Goal: Information Seeking & Learning: Learn about a topic

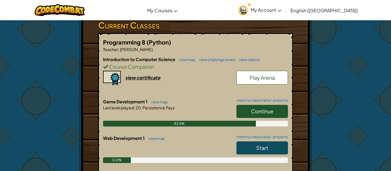
scroll to position [99, 0]
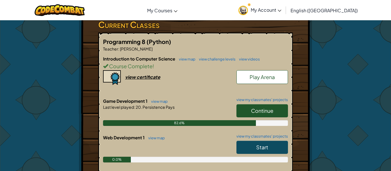
click at [244, 147] on link "Start" at bounding box center [261, 147] width 51 height 13
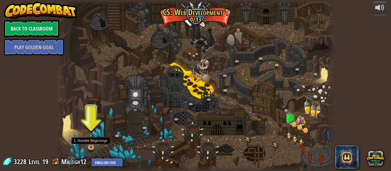
click at [92, 146] on img at bounding box center [91, 140] width 7 height 15
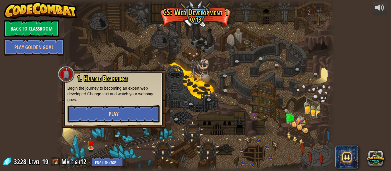
click at [121, 114] on button "Play" at bounding box center [113, 114] width 92 height 17
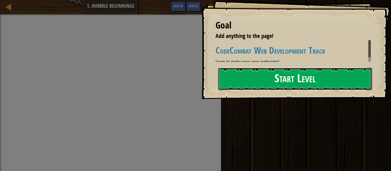
click at [225, 76] on button "Start Level" at bounding box center [295, 79] width 154 height 23
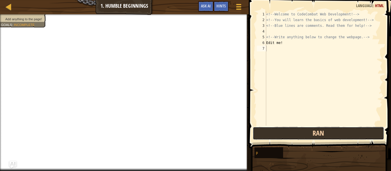
click at [278, 129] on button "Ran" at bounding box center [318, 133] width 131 height 13
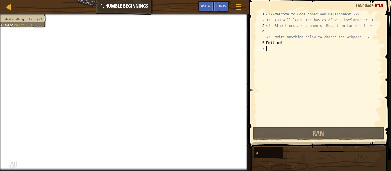
type textarea "h"
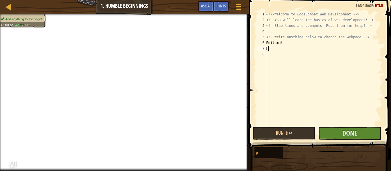
scroll to position [3, 0]
type textarea "hi"
click at [367, 133] on button "Done" at bounding box center [349, 133] width 63 height 13
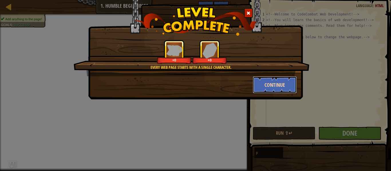
click at [289, 86] on button "Continue" at bounding box center [275, 84] width 44 height 17
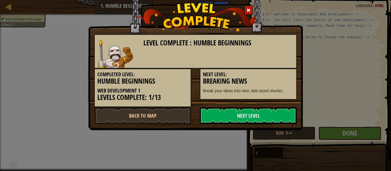
click at [290, 113] on link "Next Level" at bounding box center [248, 115] width 97 height 17
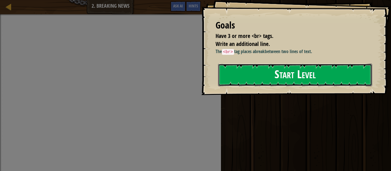
click at [271, 92] on div "Goals Have 3 or more <br> tags. Write an additional line. The <br> tag places a…" at bounding box center [296, 47] width 190 height 95
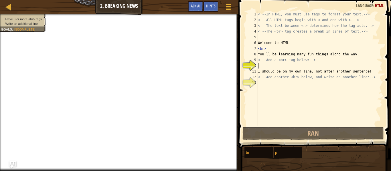
click at [269, 68] on div "<!-- In HTML, you must use tags to format your text. --> <!-- All HTML tags beg…" at bounding box center [320, 74] width 126 height 126
type textarea "a"
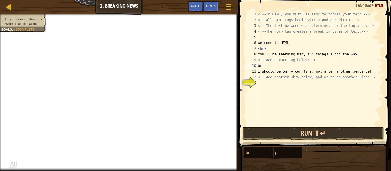
scroll to position [3, 0]
type textarea "b"
type textarea "<br>"
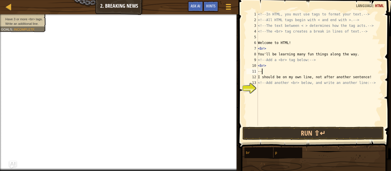
type textarea "-->"
click at [273, 90] on div "<!-- In HTML, you must use tags to format your text. --> <!-- All HTML tags beg…" at bounding box center [320, 74] width 126 height 126
type textarea "<br>"
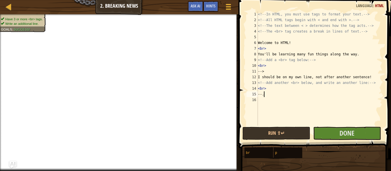
scroll to position [3, 1]
type textarea "--."
click at [330, 134] on button "Done" at bounding box center [347, 133] width 68 height 13
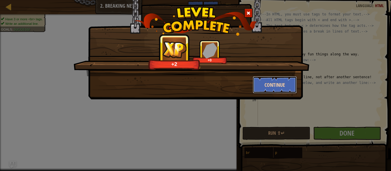
click at [275, 87] on button "Continue" at bounding box center [275, 84] width 44 height 17
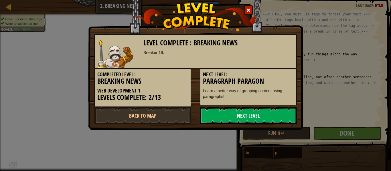
click at [262, 119] on link "Next Level" at bounding box center [248, 115] width 97 height 17
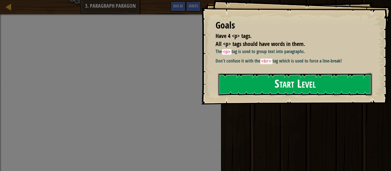
click at [303, 93] on button "Start Level" at bounding box center [295, 84] width 154 height 23
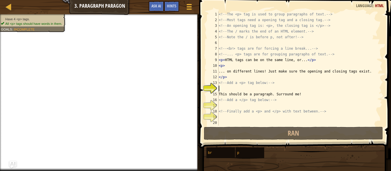
scroll to position [3, 0]
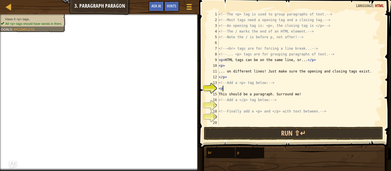
type textarea "<p>"
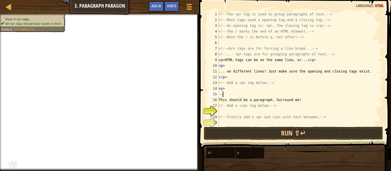
type textarea "-->"
click at [260, 110] on div "<!-- The <p> tag is used to group paragraphs of text. --> <!-- Most tags need a…" at bounding box center [299, 74] width 165 height 126
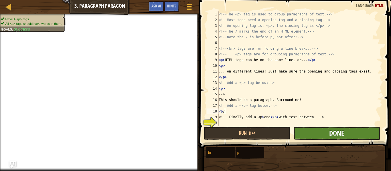
type textarea "<p/"
click at [336, 132] on span "Done" at bounding box center [336, 133] width 15 height 9
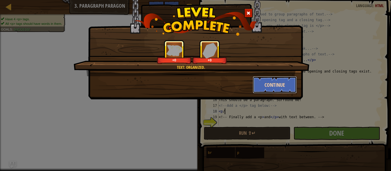
click at [274, 86] on button "Continue" at bounding box center [275, 84] width 44 height 17
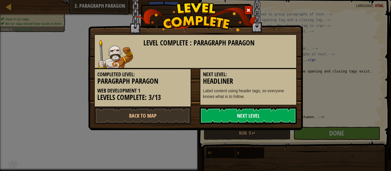
click at [229, 118] on link "Next Level" at bounding box center [248, 115] width 97 height 17
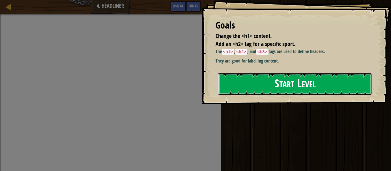
click at [266, 84] on button "Start Level" at bounding box center [295, 84] width 154 height 23
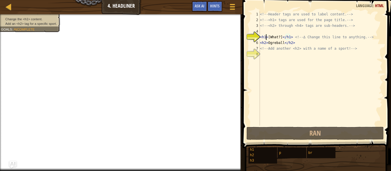
click at [266, 38] on div "<!-- Header tags are used to label content. --> <!-- <h1> tags are used for the…" at bounding box center [321, 74] width 124 height 126
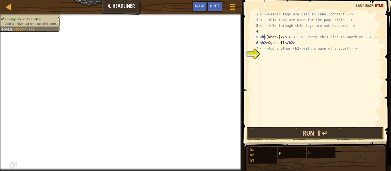
scroll to position [3, 1]
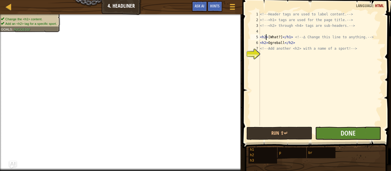
type textarea "<h2>[What?]</h1> <!-- ∆ Change this line to anything. -->"
click at [357, 133] on button "Done" at bounding box center [348, 133] width 66 height 13
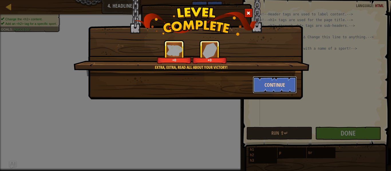
click at [283, 84] on button "Continue" at bounding box center [275, 84] width 44 height 17
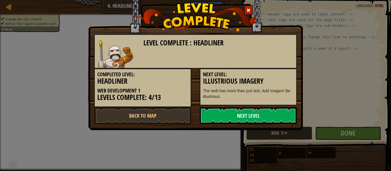
click at [231, 115] on link "Next Level" at bounding box center [248, 115] width 97 height 17
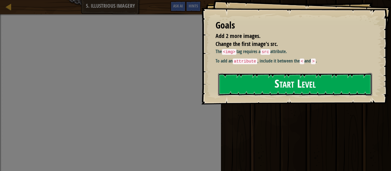
click at [281, 96] on button "Start Level" at bounding box center [295, 84] width 154 height 23
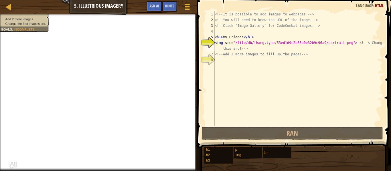
click at [222, 43] on div "<!-- It is possible to add images to webpages. --> <!-- You will need to know t…" at bounding box center [297, 74] width 169 height 126
type textarea "<img> src="/file/db/thang.type/53ed1d9c2b65b0e32b9c96a9/portrait.png"> <!-- ∆ C…"
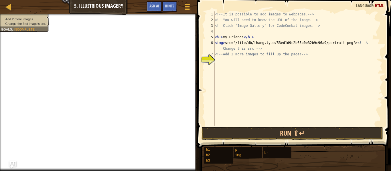
click at [231, 60] on div "<!-- It is possible to add images to webpages. --> <!-- You will need to know t…" at bounding box center [297, 74] width 169 height 126
click at [152, 8] on span "Ask AI" at bounding box center [154, 5] width 10 height 5
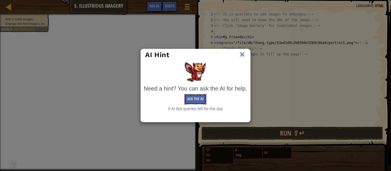
click at [197, 102] on button "Ask the AI" at bounding box center [195, 99] width 22 height 11
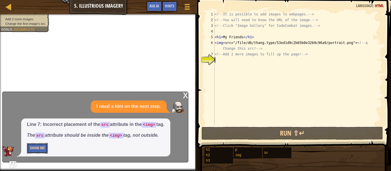
click at [37, 149] on button "Show Me" at bounding box center [37, 148] width 21 height 11
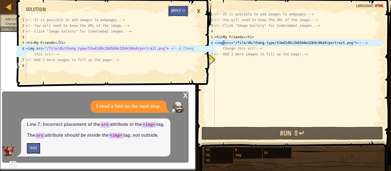
click at [176, 11] on button "Apply =>" at bounding box center [178, 11] width 20 height 11
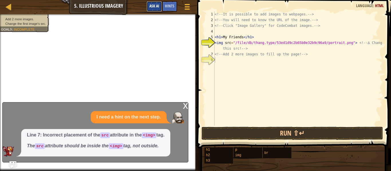
click at [154, 9] on button "Ask AI" at bounding box center [153, 6] width 15 height 11
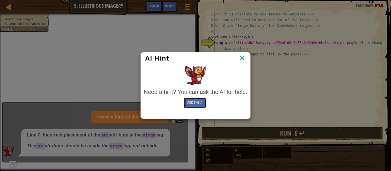
click at [197, 100] on button "Ask the AI" at bounding box center [195, 103] width 22 height 11
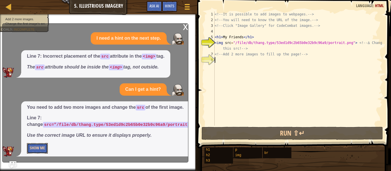
click at [29, 148] on button "Show Me" at bounding box center [37, 148] width 21 height 11
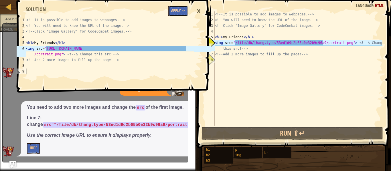
click at [173, 11] on button "Apply =>" at bounding box center [178, 11] width 20 height 11
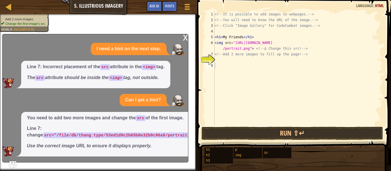
type textarea "<img src="[URL][DOMAIN_NAME]"> <!-- ∆ Change this src! -->"
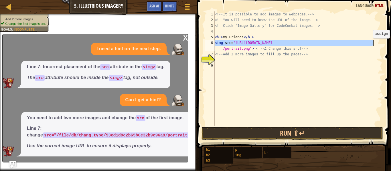
drag, startPoint x: 215, startPoint y: 42, endPoint x: 380, endPoint y: 44, distance: 165.0
click at [380, 44] on div "<!-- It is possible to add images to webpages. --> <!-- You will need to know t…" at bounding box center [297, 74] width 169 height 126
click at [234, 61] on div "<!-- It is possible to add images to webpages. --> <!-- You will need to know t…" at bounding box center [297, 74] width 169 height 126
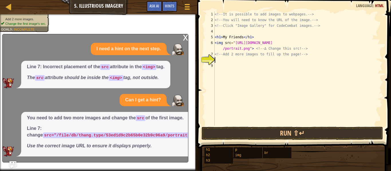
paste textarea "<img src="[URL][DOMAIN_NAME]"
click at [357, 60] on div "<!-- It is possible to add images to webpages. --> <!-- You will need to know t…" at bounding box center [297, 74] width 169 height 126
type textarea "<img src="[URL][DOMAIN_NAME]"
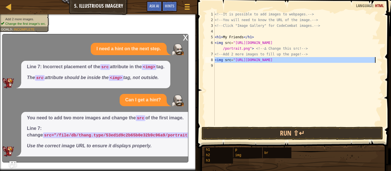
drag, startPoint x: 215, startPoint y: 60, endPoint x: 376, endPoint y: 61, distance: 161.3
click at [376, 61] on div "<!-- It is possible to add images to webpages. --> <!-- You will need to know t…" at bounding box center [297, 74] width 169 height 126
click at [277, 67] on div "<!-- It is possible to add images to webpages. --> <!-- You will need to know t…" at bounding box center [297, 74] width 169 height 126
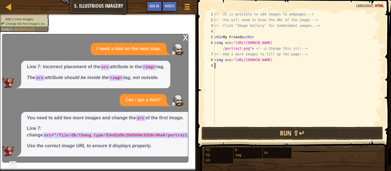
paste textarea "<img src="[URL][DOMAIN_NAME]"
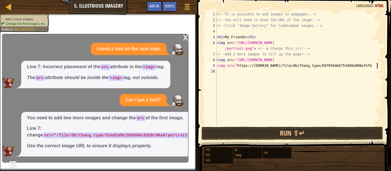
click at [365, 66] on div "<!-- It is possible to add images to webpages. --> <!-- You will need to know t…" at bounding box center [298, 74] width 167 height 126
click at [342, 67] on div "<!-- It is possible to add images to webpages. --> <!-- You will need to know t…" at bounding box center [298, 74] width 167 height 126
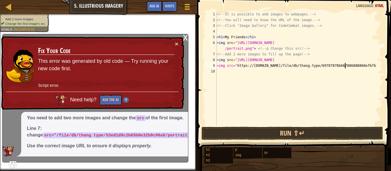
scroll to position [3, 18]
type textarea "<img src="[URL][DOMAIN_NAME]"
click at [156, 8] on span "Ask AI" at bounding box center [154, 5] width 10 height 5
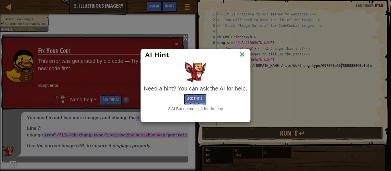
click at [241, 55] on img at bounding box center [241, 55] width 7 height 9
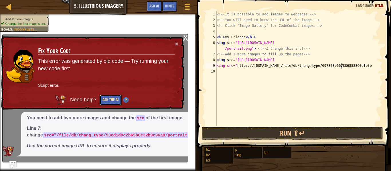
click at [112, 99] on button "Ask the AI" at bounding box center [111, 100] width 22 height 11
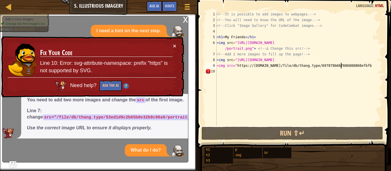
scroll to position [0, 0]
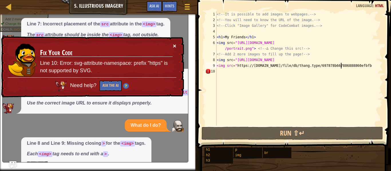
click at [173, 46] on button "×" at bounding box center [174, 46] width 3 height 6
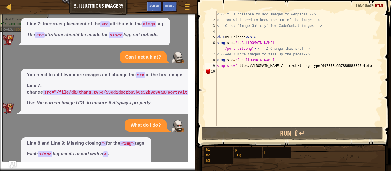
click at [226, 72] on div "<!-- It is possible to add images to webpages. --> <!-- You will need to know t…" at bounding box center [298, 74] width 167 height 126
click at [150, 6] on span "Ask AI" at bounding box center [154, 5] width 10 height 5
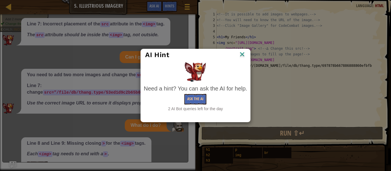
click at [245, 54] on img at bounding box center [241, 55] width 7 height 9
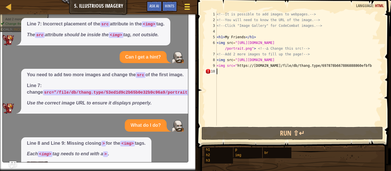
click at [187, 7] on span at bounding box center [186, 6] width 5 height 1
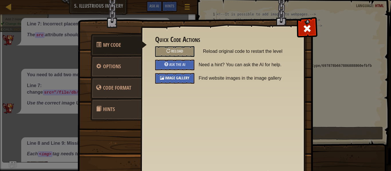
click at [167, 79] on span "Image Gallery" at bounding box center [177, 77] width 25 height 5
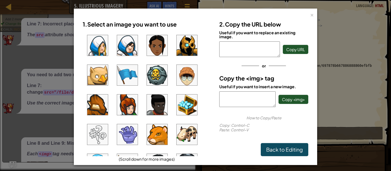
click at [161, 111] on img at bounding box center [157, 105] width 21 height 21
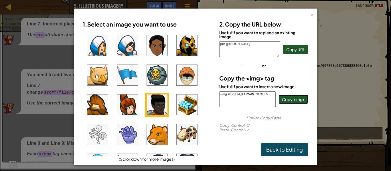
click at [296, 103] on button "Copy <img>" at bounding box center [293, 99] width 30 height 9
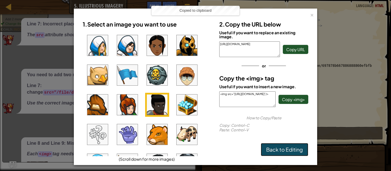
click at [294, 149] on link "Back to Editing" at bounding box center [284, 149] width 47 height 13
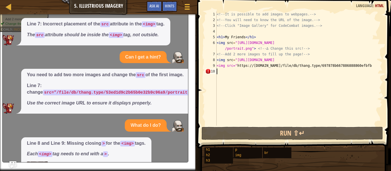
paste textarea "<img src="[URL][DOMAIN_NAME]"/>"
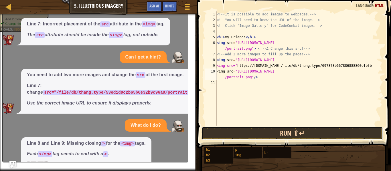
click at [247, 137] on button "Run ⇧↵" at bounding box center [291, 133] width 181 height 13
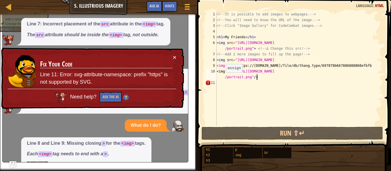
click at [223, 78] on div "<!-- It is possible to add images to webpages. --> <!-- You will need to know t…" at bounding box center [298, 74] width 167 height 126
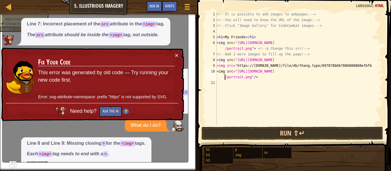
type textarea "<img src="[URL][DOMAIN_NAME]"/>"
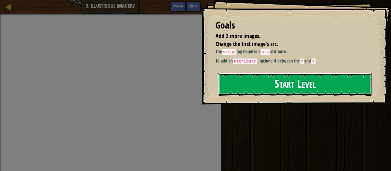
click at [286, 84] on button "Start Level" at bounding box center [295, 84] width 154 height 23
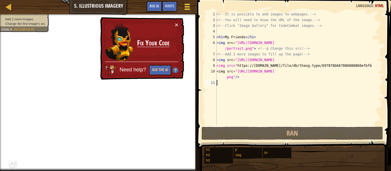
click at [191, 5] on div at bounding box center [187, 7] width 8 height 8
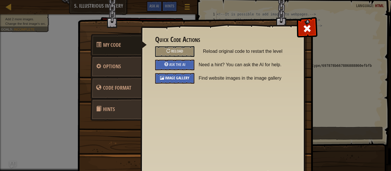
click at [182, 76] on span "Image Gallery" at bounding box center [177, 77] width 25 height 5
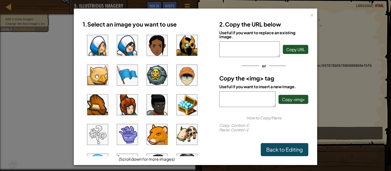
click at [187, 112] on img at bounding box center [186, 105] width 21 height 21
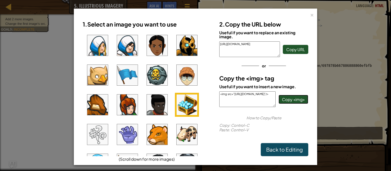
click at [287, 100] on span "Copy <img>" at bounding box center [293, 99] width 23 height 5
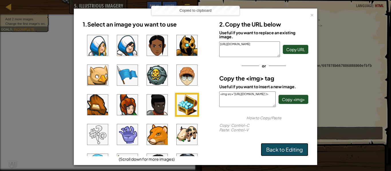
click at [294, 149] on link "Back to Editing" at bounding box center [284, 149] width 47 height 13
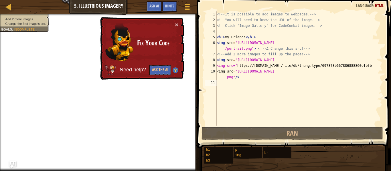
paste textarea "<img src="[URL][DOMAIN_NAME]"/>"
type textarea "<img src="[URL][DOMAIN_NAME]"/>"
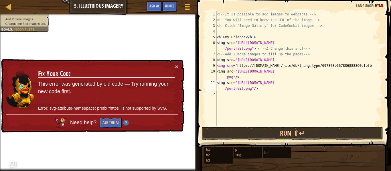
click at [235, 97] on div "<!-- It is possible to add images to webpages. --> <!-- You will need to know t…" at bounding box center [298, 74] width 167 height 126
type textarea "<img src="[URL][DOMAIN_NAME]"/>"
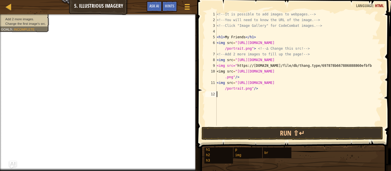
click at [249, 96] on div "<!-- It is possible to add images to webpages. --> <!-- You will need to know t…" at bounding box center [298, 74] width 167 height 126
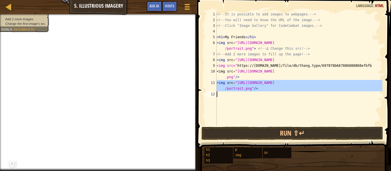
drag, startPoint x: 216, startPoint y: 83, endPoint x: 262, endPoint y: 95, distance: 46.9
click at [262, 95] on div "<!-- It is possible to add images to webpages. --> <!-- You will need to know t…" at bounding box center [298, 74] width 167 height 126
type textarea "<img src="[URL][DOMAIN_NAME]"/>"
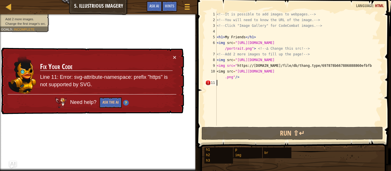
type textarea "<img src="[URL][DOMAIN_NAME]"/>"
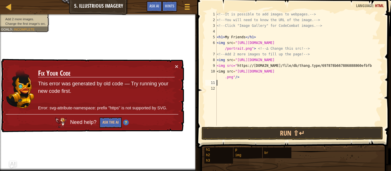
click at [234, 84] on div "<!-- It is possible to add images to webpages. --> <!-- You will need to know t…" at bounding box center [298, 74] width 167 height 126
click at [178, 64] on button "×" at bounding box center [176, 66] width 3 height 6
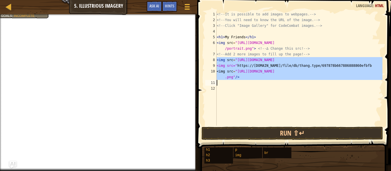
drag, startPoint x: 216, startPoint y: 59, endPoint x: 241, endPoint y: 86, distance: 36.4
click at [241, 86] on div "1 2 3 4 5 6 7 8 9 10 11 12 <!-- It is possible to add images to webpages. --> <…" at bounding box center [293, 68] width 178 height 114
type textarea "<img src="[URL][DOMAIN_NAME]"/>"
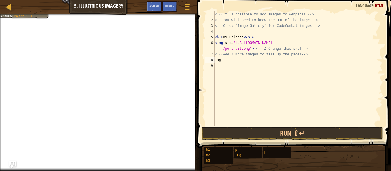
scroll to position [3, 0]
type textarea "i"
type textarea ">"
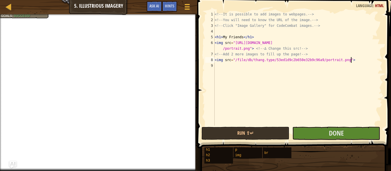
scroll to position [3, 19]
type textarea "<img src="/file/db/thang.type/53ed1d9c2b650e32b9c96a9/portrait.png">"
click at [334, 136] on span "Done" at bounding box center [336, 133] width 15 height 9
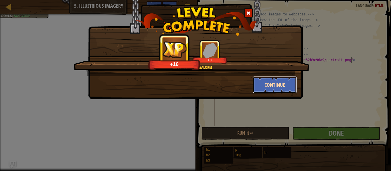
click at [273, 88] on button "Continue" at bounding box center [275, 84] width 44 height 17
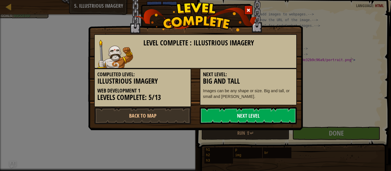
click at [259, 116] on link "Next Level" at bounding box center [248, 115] width 97 height 17
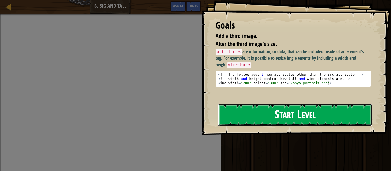
click at [257, 115] on button "Start Level" at bounding box center [295, 115] width 154 height 23
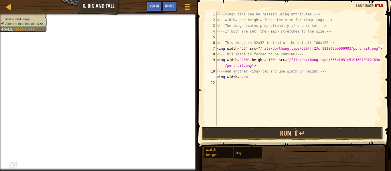
scroll to position [3, 4]
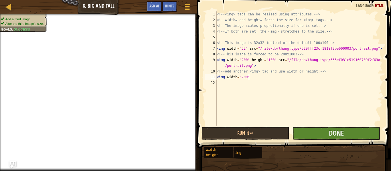
type textarea "<img width="200""
click at [316, 132] on button "Done" at bounding box center [336, 133] width 88 height 13
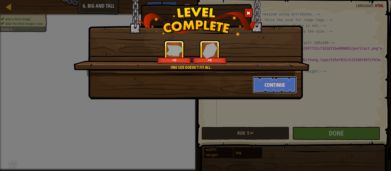
click at [265, 92] on button "Continue" at bounding box center [275, 84] width 44 height 17
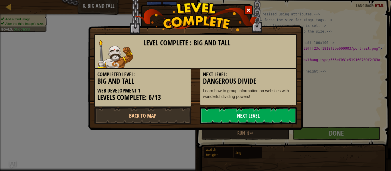
click at [256, 112] on link "Next Level" at bounding box center [248, 115] width 97 height 17
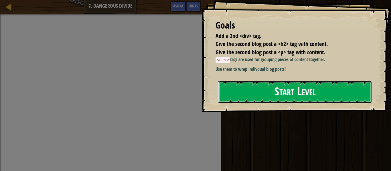
click at [298, 90] on button "Start Level" at bounding box center [295, 92] width 154 height 23
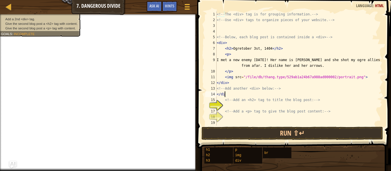
scroll to position [3, 1]
type textarea "</div>"
click at [277, 107] on div "<!-- The <div> tag is for grouping information. --> <!-- Use <div> tags to orga…" at bounding box center [298, 74] width 167 height 126
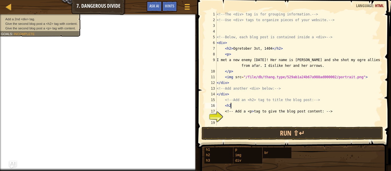
type textarea "<h2>"
click at [266, 118] on div "<!-- The <div> tag is for grouping information. --> <!-- Use <div> tags to orga…" at bounding box center [298, 74] width 167 height 126
type textarea ">"
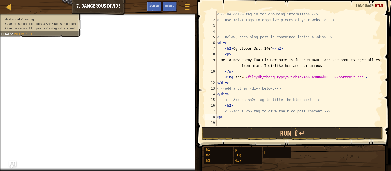
scroll to position [3, 1]
click at [273, 130] on button "Run ⇧↵" at bounding box center [291, 133] width 181 height 13
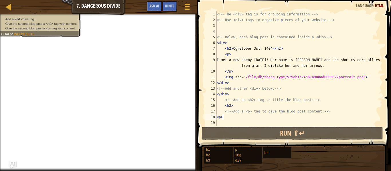
click at [216, 117] on div "18" at bounding box center [210, 117] width 11 height 6
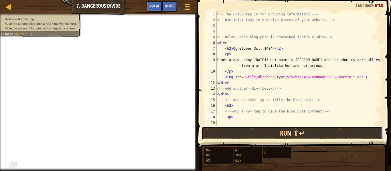
click at [238, 132] on button "Run ⇧↵" at bounding box center [291, 133] width 181 height 13
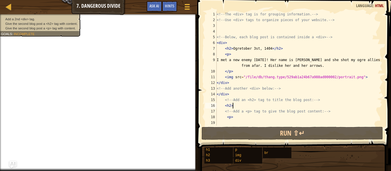
click at [248, 107] on div "<!-- The <div> tag is for grouping information. --> <!-- Use <div> tags to orga…" at bounding box center [298, 74] width 167 height 126
type textarea "<h2>"
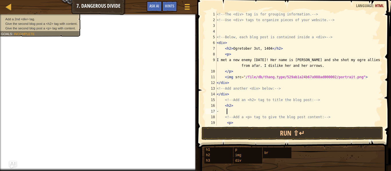
scroll to position [3, 1]
type textarea "-->"
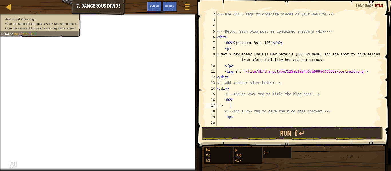
scroll to position [6, 0]
click at [241, 122] on div "<!-- Use <div> tags to organize pieces of your website. --> <!-- Below, each bl…" at bounding box center [298, 74] width 167 height 126
click at [239, 118] on div "<!-- Use <div> tags to organize pieces of your website. --> <!-- Below, each bl…" at bounding box center [298, 74] width 167 height 126
type textarea "<p>"
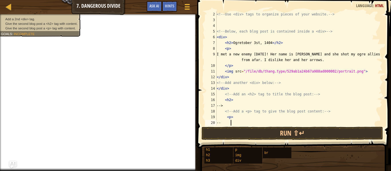
scroll to position [3, 2]
click at [288, 83] on div "<!-- Use <div> tags to organize pieces of your website. --> <!-- Below, each bl…" at bounding box center [298, 74] width 167 height 126
type textarea "<!-- Add another <div> below: -->"
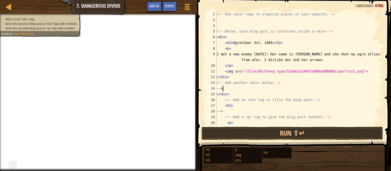
scroll to position [3, 1]
type textarea "-->"
click at [171, 6] on span "Hints" at bounding box center [169, 5] width 9 height 5
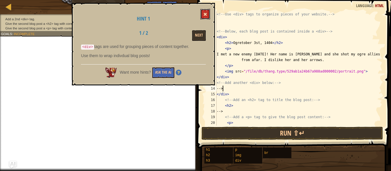
click at [204, 15] on span at bounding box center [205, 14] width 4 height 4
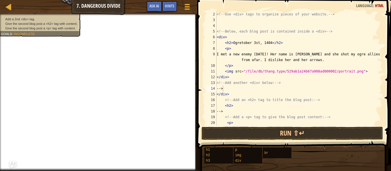
click at [250, 20] on div "<!-- Use <div> tags to organize pieces of your website. --> <!-- Below, each bl…" at bounding box center [298, 74] width 167 height 126
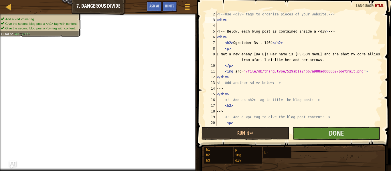
type textarea "<div>"
click at [349, 133] on button "Done" at bounding box center [336, 133] width 88 height 13
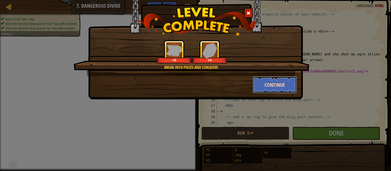
click at [281, 83] on button "Continue" at bounding box center [275, 84] width 44 height 17
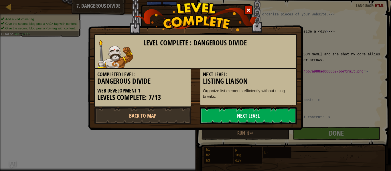
click at [251, 113] on link "Next Level" at bounding box center [248, 115] width 97 height 17
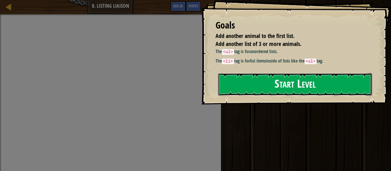
click at [246, 94] on button "Start Level" at bounding box center [295, 84] width 154 height 23
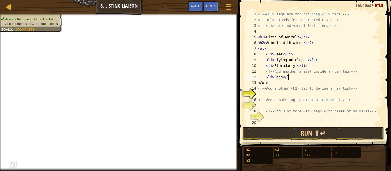
scroll to position [3, 4]
type textarea "<li>Bees</li>"
click at [291, 95] on div "<!-- <ul> tags are for grouping <li> tags. --> <!-- <ul> stands for "Unordered …" at bounding box center [320, 74] width 126 height 126
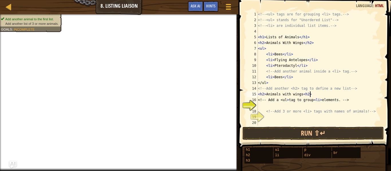
scroll to position [3, 7]
type textarea "<h2>Animals with wings</h2>"
click at [293, 107] on div "<!-- <ul> tags are for grouping <li> tags. --> <!-- <ul> stands for "Unordered …" at bounding box center [320, 74] width 126 height 126
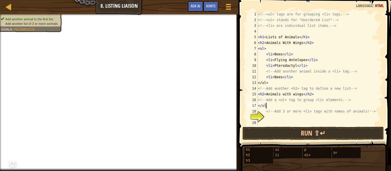
type textarea "</ul>"
click at [295, 117] on div "<!-- <ul> tags are for grouping <li> tags. --> <!-- <ul> stands for "Unordered …" at bounding box center [320, 74] width 126 height 126
type textarea "<li>FLying Antelopes</li>"
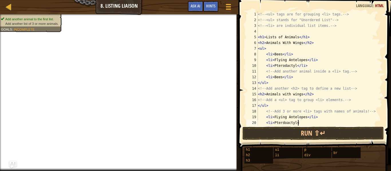
scroll to position [3, 6]
type textarea "<li>Pterdoactyl</li>"
click at [316, 122] on div "<!-- <ul> tags are for grouping <li> tags. --> <!-- <ul> stands for "Unordered …" at bounding box center [320, 74] width 126 height 126
type textarea "<li>Pterdoactyl</li>"
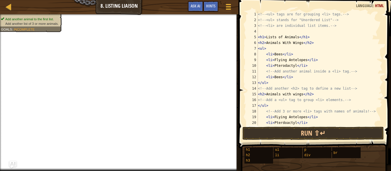
click at [325, 120] on div "<!-- <ul> tags are for grouping <li> tags. --> <!-- <ul> stands for "Unordered …" at bounding box center [320, 74] width 126 height 126
type textarea "<li>Pterdoactyl</li>"
click at [271, 32] on div "<!-- <ul> tags are for grouping <li> tags. --> <!-- <ul> stands for "Unordered …" at bounding box center [320, 74] width 126 height 126
type textarea "<!-- <li> are individual list items. -->"
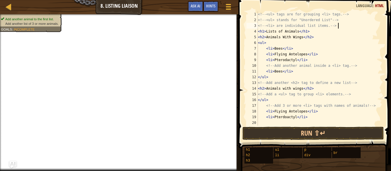
click at [267, 123] on div "<!-- <ul> tags are for grouping <li> tags. --> <!-- <ul> stands for "Unordered …" at bounding box center [320, 74] width 126 height 126
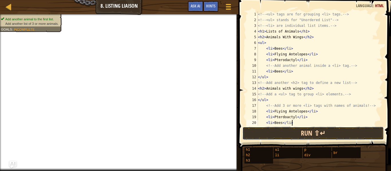
click at [280, 130] on button "Run ⇧↵" at bounding box center [312, 133] width 141 height 13
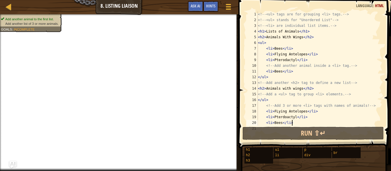
click at [272, 80] on div "<!-- <ul> tags are for grouping <li> tags. --> <!-- <ul> stands for "Unordered …" at bounding box center [320, 74] width 126 height 126
type textarea "</ul>"
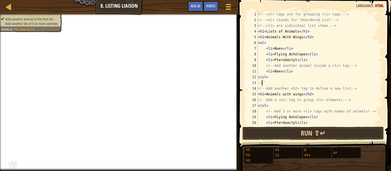
scroll to position [3, 1]
click at [315, 95] on div "<!-- <ul> tags are for grouping <li> tags. --> <!-- <ul> stands for "Unordered …" at bounding box center [320, 74] width 126 height 126
type textarea "<h2>Animals with wings</h2>"
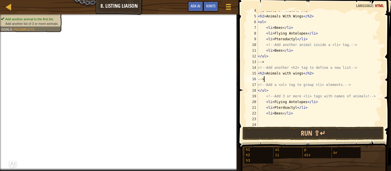
scroll to position [23, 0]
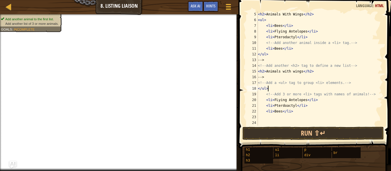
click at [279, 88] on div "< h2 > Animals With Wings </ h2 > < ul > < li > Bees </ li > < li > Flying Ante…" at bounding box center [320, 74] width 126 height 126
type textarea "</ul>"
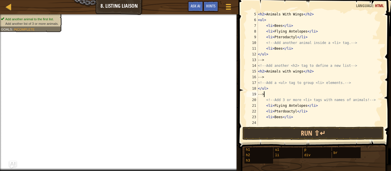
scroll to position [3, 1]
click at [304, 118] on div "< h2 > Animals With Wings </ h2 > < ul > < li > Bees </ li > < li > Flying Ante…" at bounding box center [320, 74] width 126 height 126
type textarea "<li>Bees</li>"
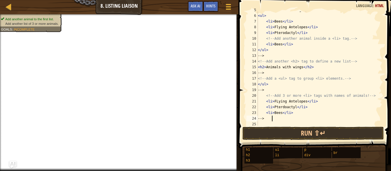
scroll to position [0, 0]
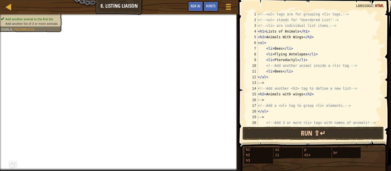
type textarea "-->"
click at [331, 134] on button "Run ⇧↵" at bounding box center [312, 133] width 141 height 13
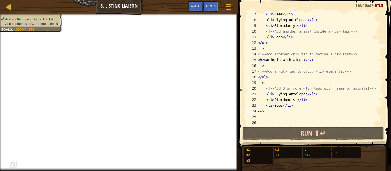
scroll to position [34, 0]
click at [231, 6] on div at bounding box center [228, 7] width 8 height 8
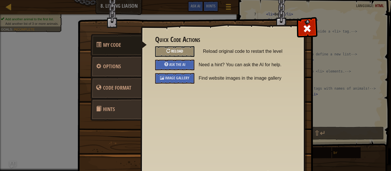
click at [172, 52] on span "Reload" at bounding box center [177, 50] width 12 height 5
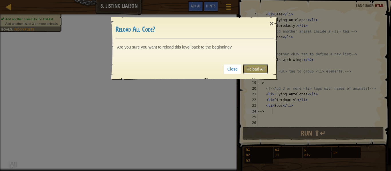
click at [257, 71] on link "Reload All" at bounding box center [255, 69] width 25 height 10
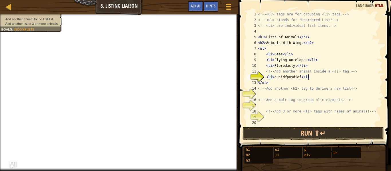
scroll to position [3, 7]
type textarea "<li>ausidfposdiof</li>"
click at [290, 93] on div "<!-- <ul> tags are for grouping <li> tags. --> <!-- <ul> stands for "Unordered …" at bounding box center [320, 74] width 126 height 126
type textarea "<h2>asudpfiuods</h2>"
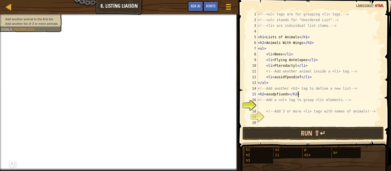
scroll to position [0, 0]
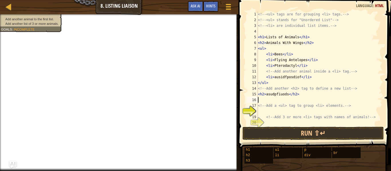
click at [289, 110] on div "<!-- <ul> tags are for grouping <li> tags. --> <!-- <ul> stands for "Unordered …" at bounding box center [320, 74] width 126 height 126
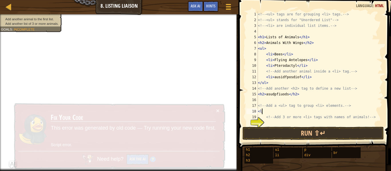
scroll to position [3, 0]
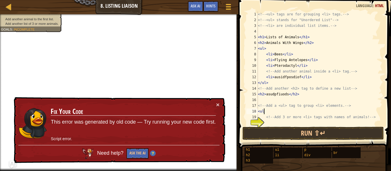
type textarea "<ul>"
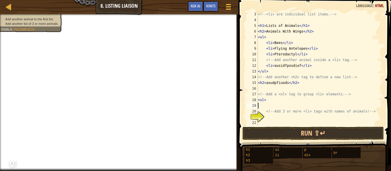
scroll to position [11, 0]
click at [277, 116] on div "<!-- <li> are individual list items. --> < h1 > Lists of Animals </ h1 > < h2 >…" at bounding box center [320, 74] width 126 height 126
type textarea "<li>uaiodspfuadiof</li>"
type textarea "<li>aoiudfpdiu</li>"
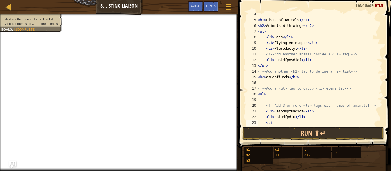
scroll to position [3, 2]
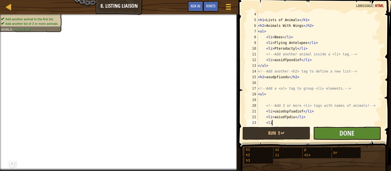
type textarea "<li"
click at [327, 136] on button "Done" at bounding box center [347, 133] width 68 height 13
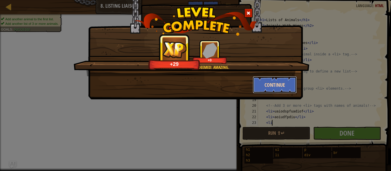
click at [274, 90] on button "Continue" at bounding box center [275, 84] width 44 height 17
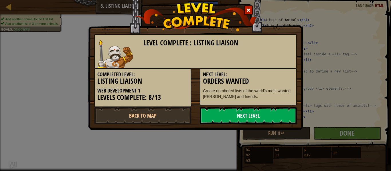
click at [237, 111] on link "Next Level" at bounding box center [248, 115] width 97 height 17
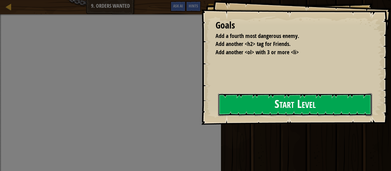
click at [238, 113] on button "Start Level" at bounding box center [295, 105] width 154 height 23
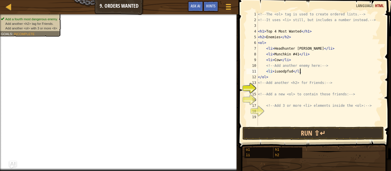
scroll to position [3, 6]
click at [290, 93] on div "<!-- The <ol> tag is used to create ordered lists. --> <!-- It uses <li> still,…" at bounding box center [320, 74] width 126 height 126
type textarea "<!-- Add a new <ol> to contain those friends: -->"
click at [282, 86] on div "<!-- The <ol> tag is used to create ordered lists. --> <!-- It uses <li> still,…" at bounding box center [320, 74] width 126 height 126
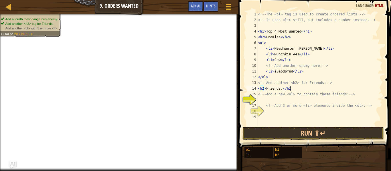
type textarea "<h2>Friends:</h2>"
click at [291, 99] on div "<!-- The <ol> tag is used to create ordered lists. --> <!-- It uses <li> still,…" at bounding box center [320, 74] width 126 height 126
type textarea "<ol>"
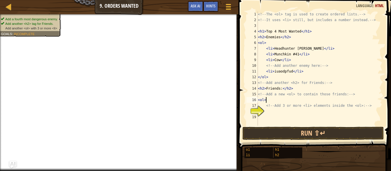
scroll to position [3, 1]
click at [297, 110] on div "<!-- The <ol> tag is used to create ordered lists. --> <!-- It uses <li> still,…" at bounding box center [320, 74] width 126 height 126
type textarea "<li>oadsipfiodfu</li>"
type textarea "<li>iuaopdfaudio</li>"
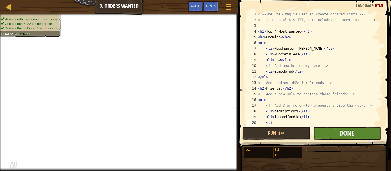
type textarea "<li"
click at [335, 130] on button "Done" at bounding box center [347, 133] width 68 height 13
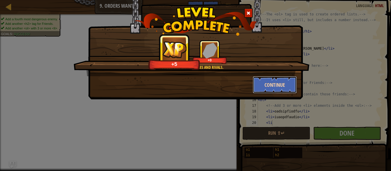
click at [280, 92] on button "Continue" at bounding box center [275, 84] width 44 height 17
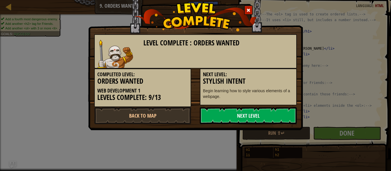
click at [259, 113] on link "Next Level" at bounding box center [248, 115] width 97 height 17
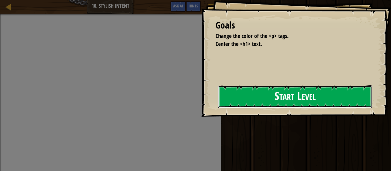
click at [246, 90] on button "Start Level" at bounding box center [295, 97] width 154 height 23
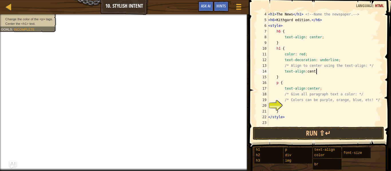
scroll to position [3, 7]
click at [291, 103] on div "< h1 > The News </ h1 > <!-- Name the newspaper. --> < h6 > Kithgard edition. <…" at bounding box center [324, 74] width 115 height 126
type textarea "/* Colors can be purple, orange, blue, etc! */"
click at [293, 106] on div "< h1 > The News </ h1 > <!-- Name the newspaper. --> < h6 > Kithgard edition. <…" at bounding box center [324, 74] width 115 height 126
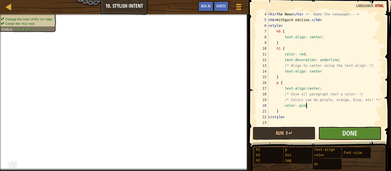
type textarea "color: pink"
click at [329, 129] on button "Done" at bounding box center [349, 133] width 63 height 13
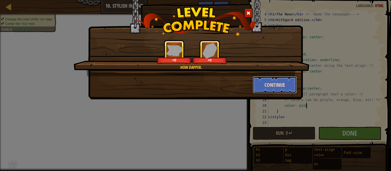
click at [271, 80] on button "Continue" at bounding box center [275, 84] width 44 height 17
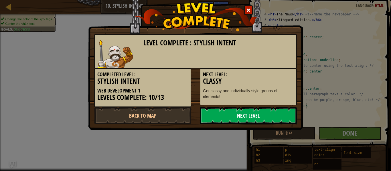
click at [251, 114] on link "Next Level" at bounding box center [248, 115] width 97 height 17
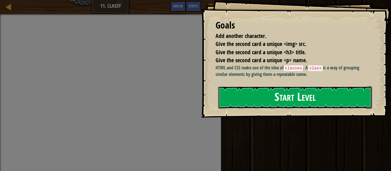
click at [249, 109] on button "Start Level" at bounding box center [295, 97] width 154 height 23
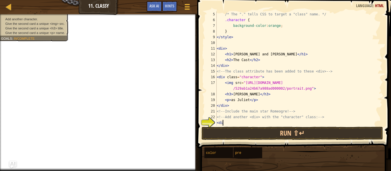
scroll to position [3, 1]
type textarea "<div class="character">"
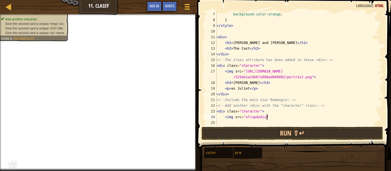
scroll to position [3, 7]
type textarea "<img src="afiupdodiuf">"
type textarea "<h3>cupoiaufod</h3>"
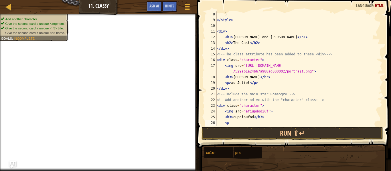
scroll to position [3, 1]
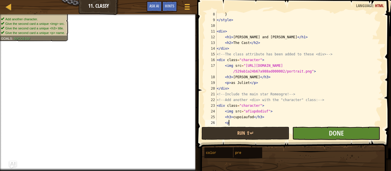
type textarea "<p"
click at [309, 132] on button "Done" at bounding box center [336, 133] width 88 height 13
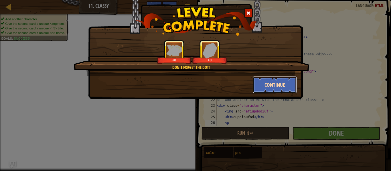
click at [285, 87] on button "Continue" at bounding box center [275, 84] width 44 height 17
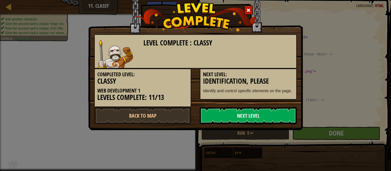
click at [262, 112] on link "Next Level" at bounding box center [248, 115] width 97 height 17
